Goal: Find specific page/section: Find specific page/section

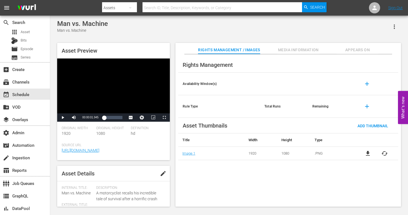
scroll to position [48, 0]
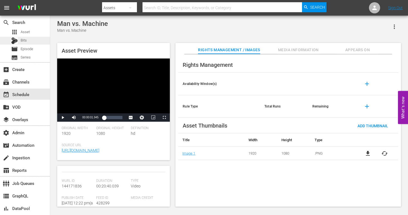
click at [31, 43] on div "Bits" at bounding box center [25, 41] width 50 height 8
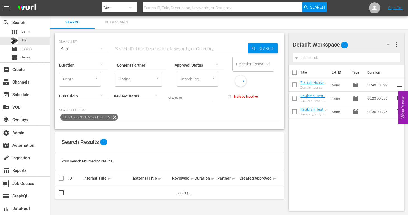
click at [114, 116] on icon at bounding box center [114, 117] width 7 height 7
click at [92, 98] on div at bounding box center [83, 96] width 49 height 16
click at [129, 118] on div "Pre-Bits Generated Bits" at bounding box center [204, 107] width 408 height 215
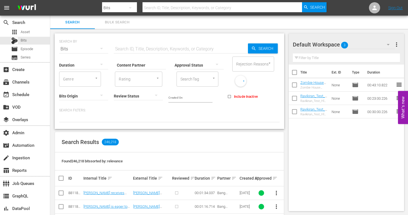
click at [155, 64] on input "Content Partner" at bounding box center [141, 66] width 49 height 20
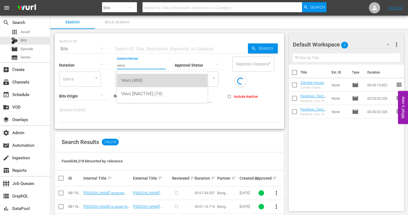
click at [151, 79] on div "Vevo (469)" at bounding box center [162, 80] width 82 height 13
type input "Vevo (469)"
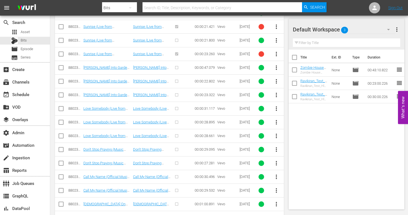
scroll to position [1280, 0]
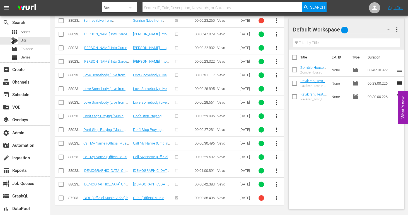
click at [246, 199] on div "[DATE]" at bounding box center [246, 198] width 13 height 4
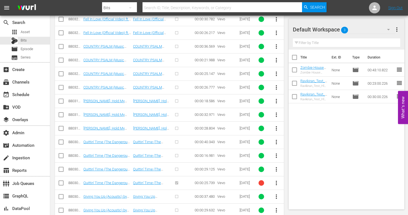
scroll to position [514, 0]
